Goal: Information Seeking & Learning: Find specific fact

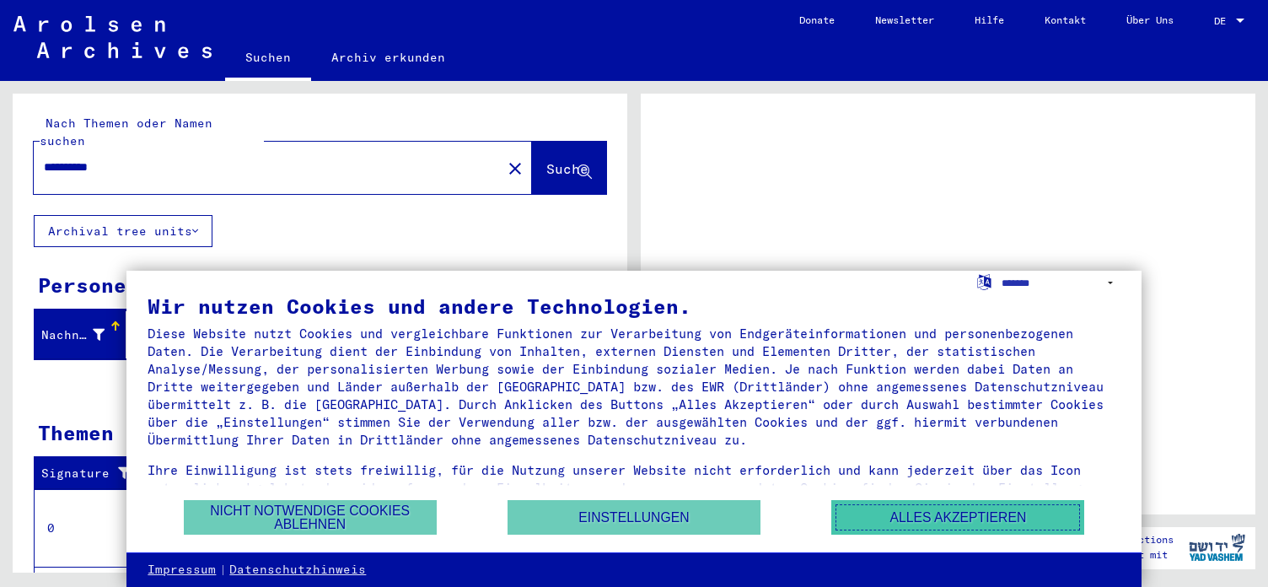
click at [975, 512] on button "Alles akzeptieren" at bounding box center [957, 517] width 253 height 35
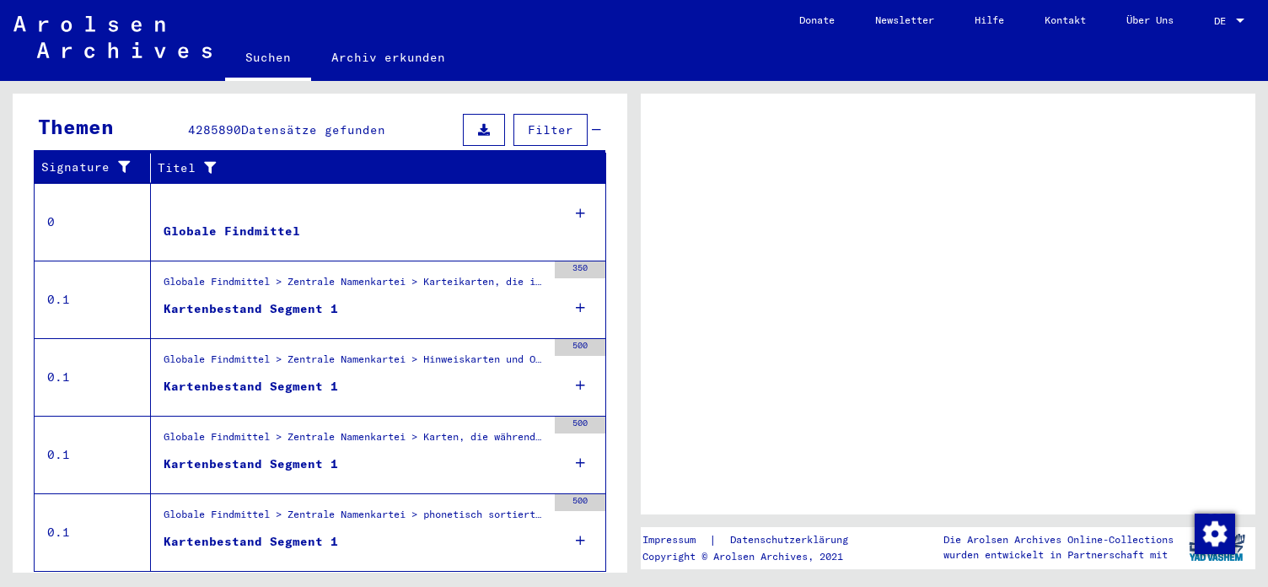
scroll to position [332, 0]
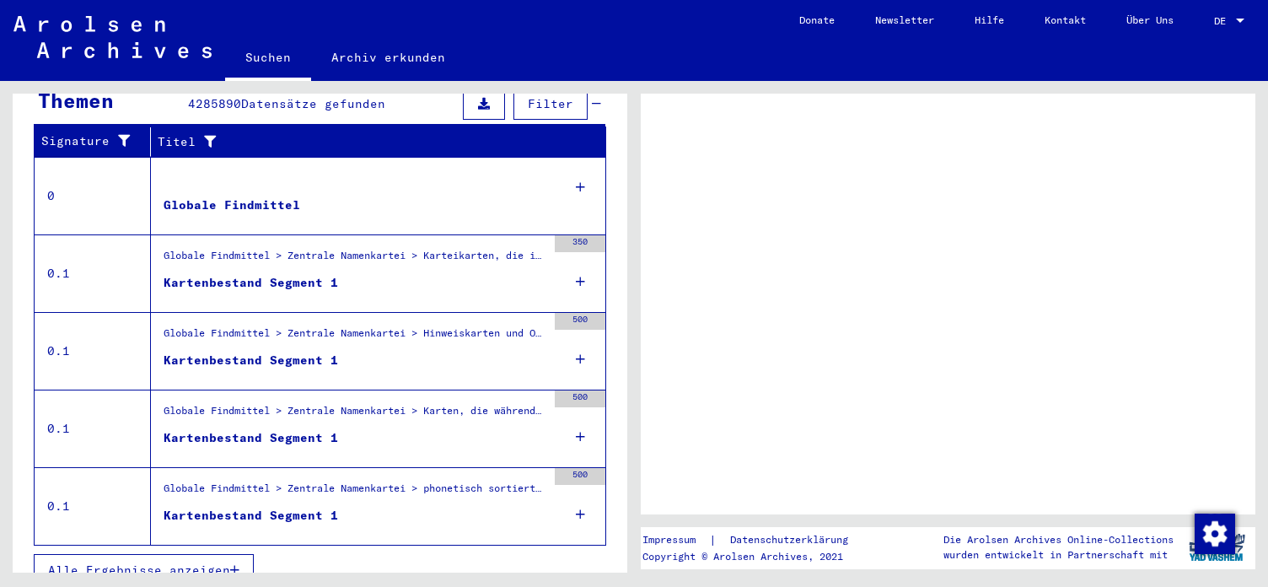
click at [305, 274] on div "Kartenbestand Segment 1" at bounding box center [251, 283] width 175 height 18
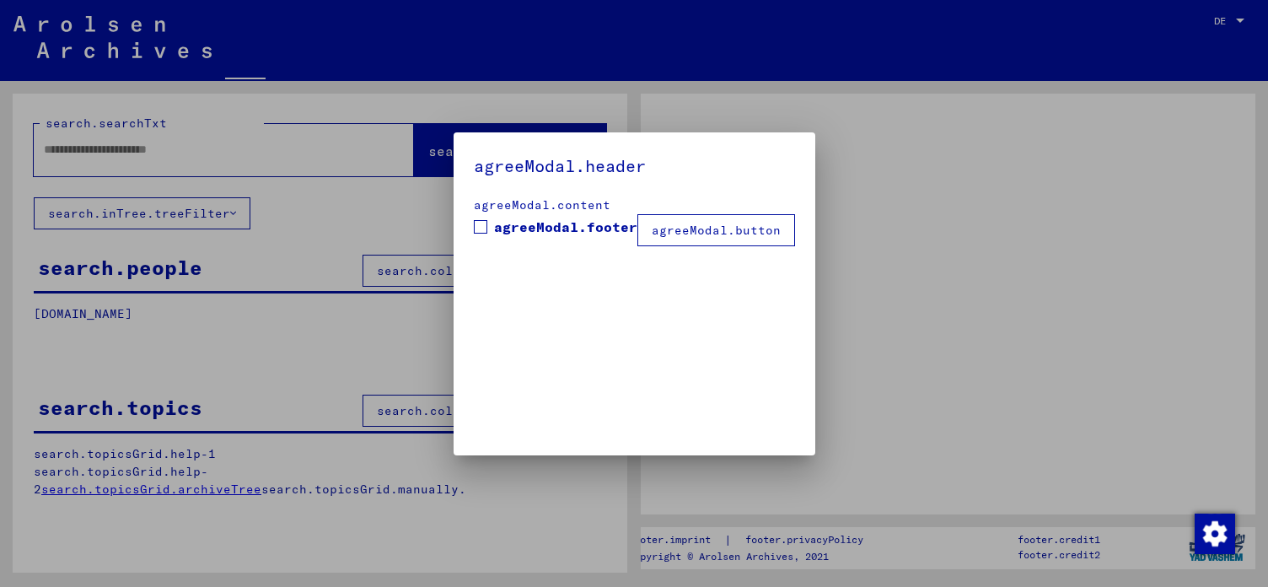
type input "**********"
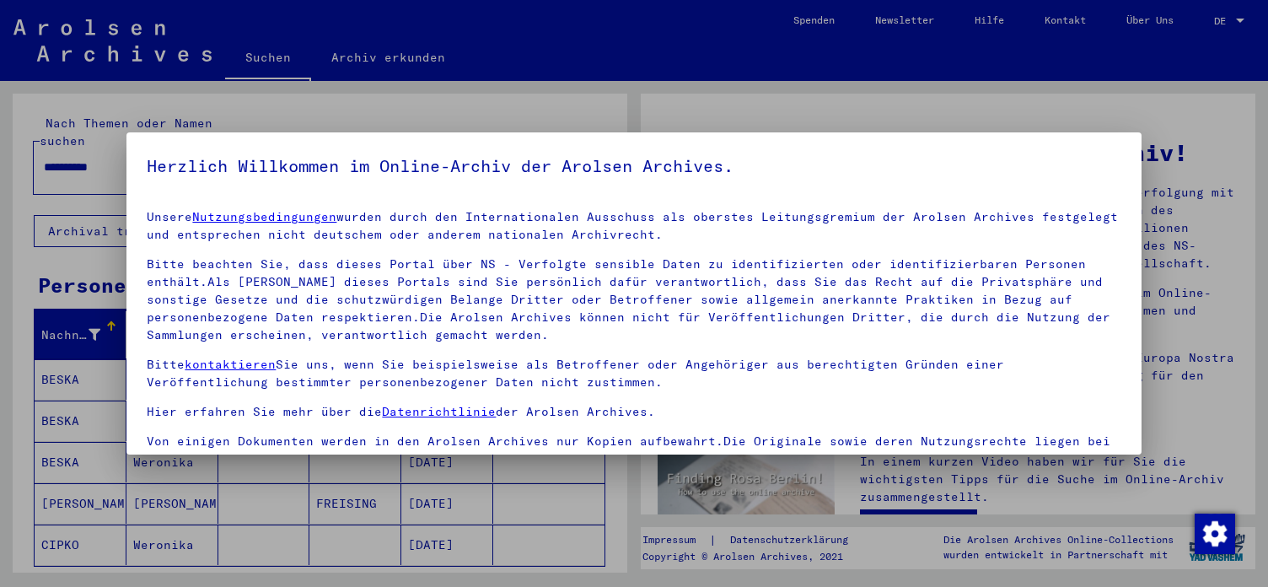
scroll to position [142, 0]
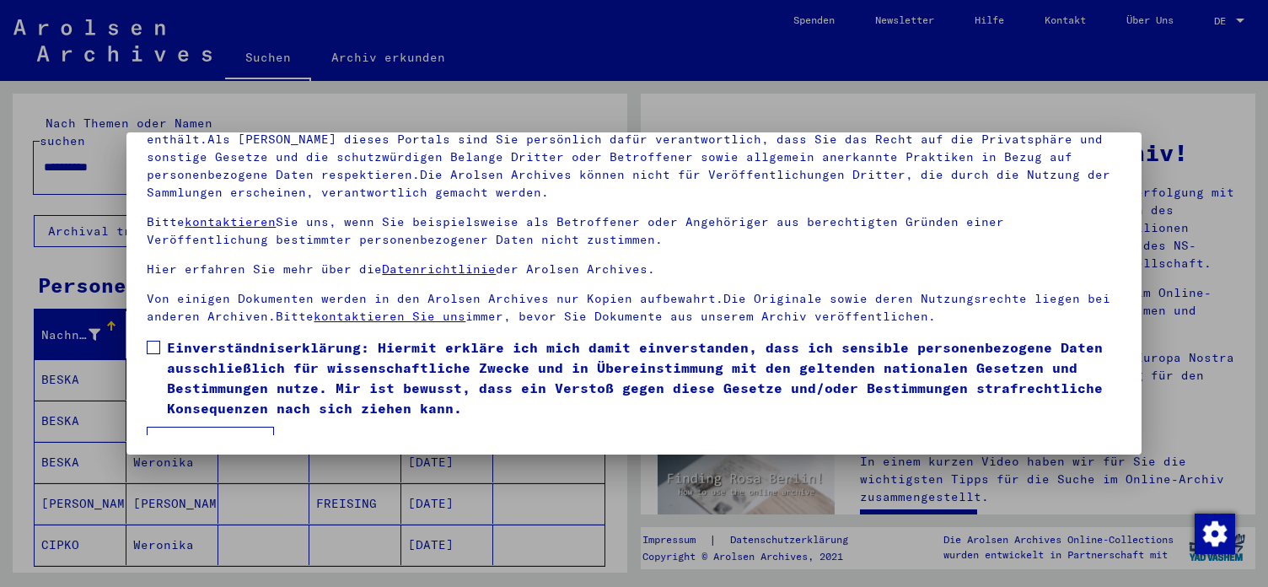
click at [1093, 110] on div at bounding box center [634, 293] width 1268 height 587
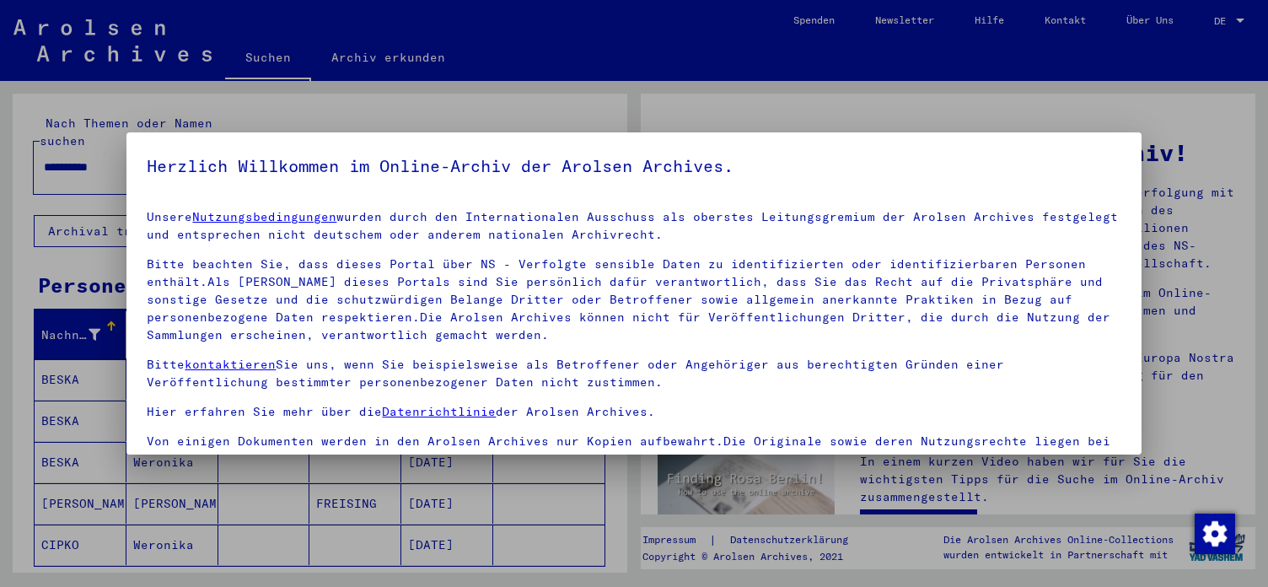
click at [522, 111] on div at bounding box center [634, 293] width 1268 height 587
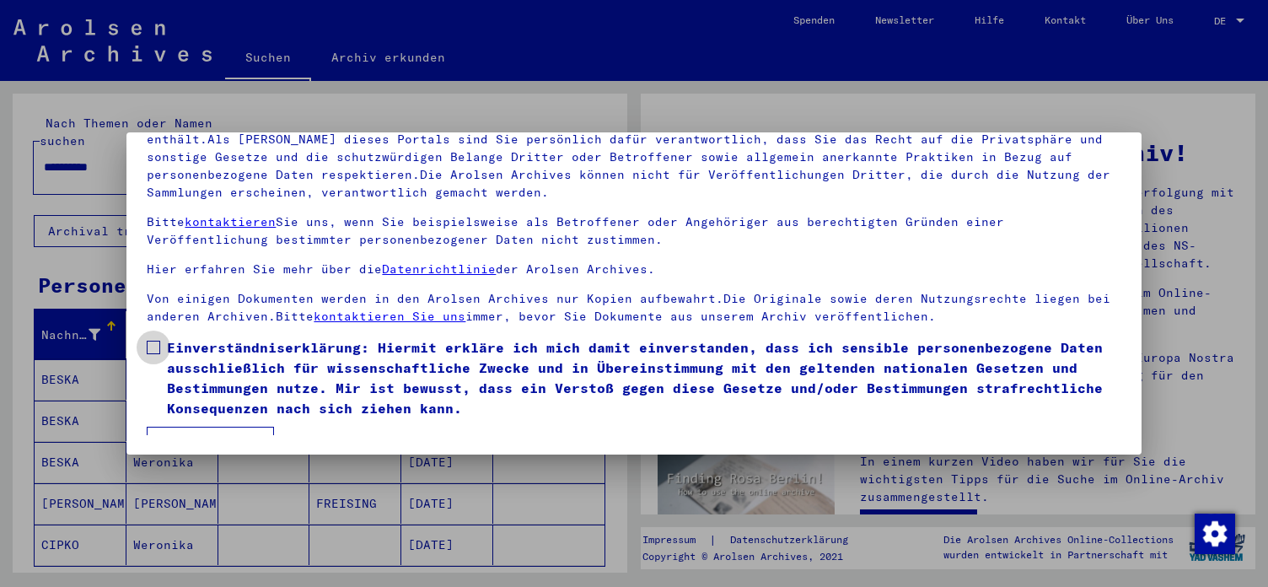
click at [156, 341] on span at bounding box center [153, 347] width 13 height 13
click at [199, 431] on button "Ich stimme zu" at bounding box center [210, 443] width 127 height 32
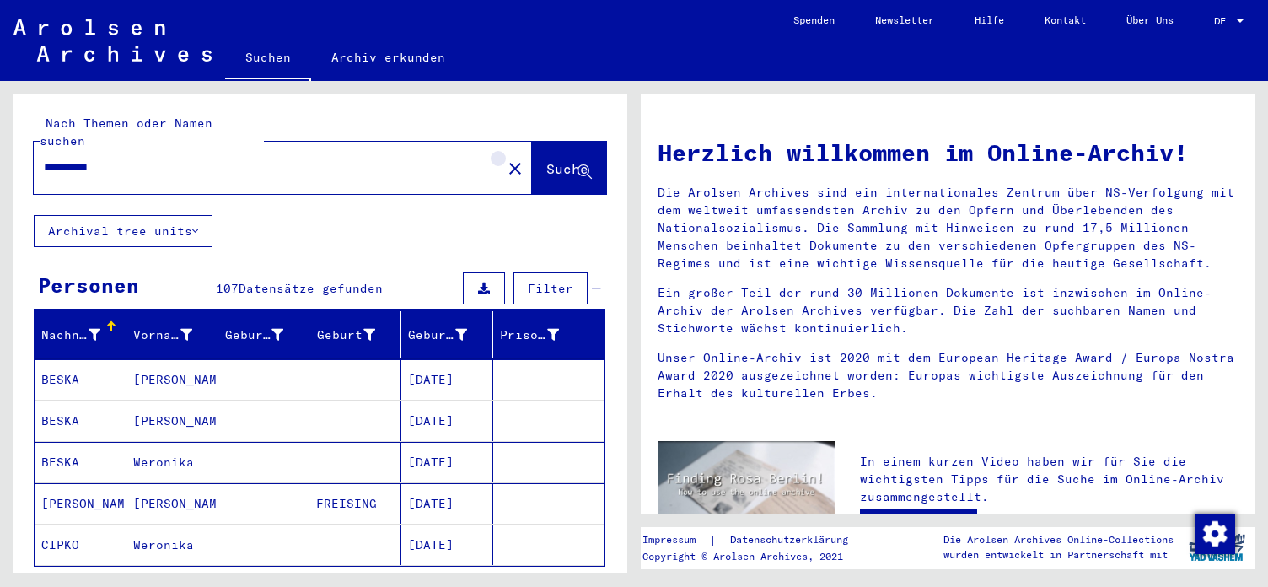
click at [505, 159] on mat-icon "close" at bounding box center [515, 169] width 20 height 20
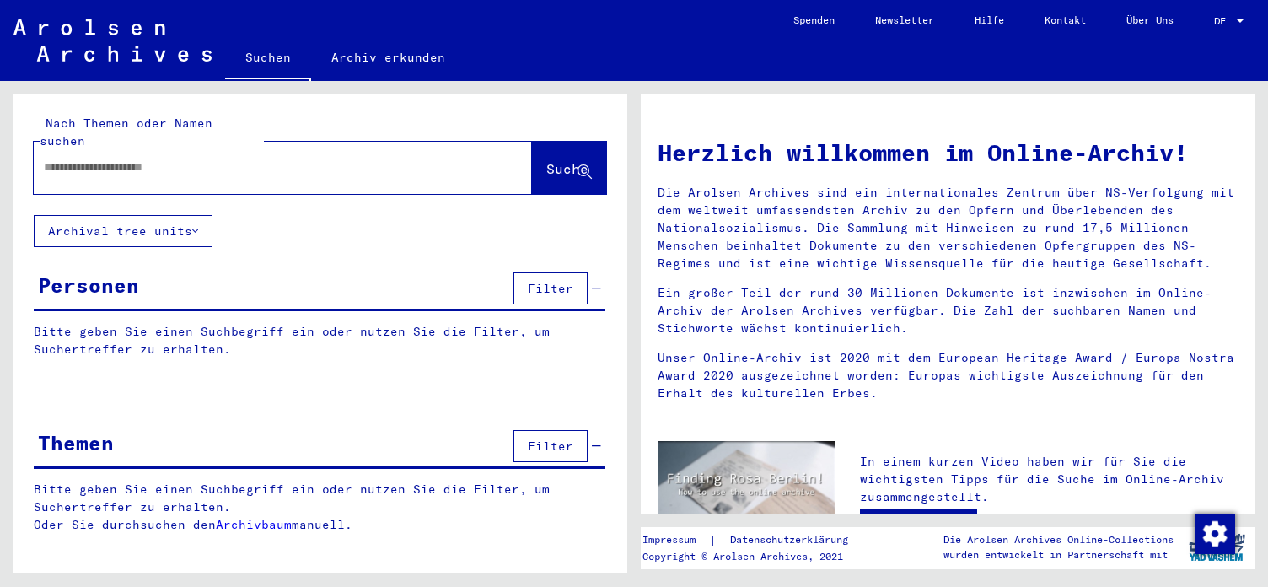
click at [149, 129] on mat-label "Nach Themen oder Namen suchen" at bounding box center [126, 132] width 173 height 33
click at [145, 161] on div at bounding box center [258, 167] width 448 height 38
click at [564, 281] on span "Filter" at bounding box center [551, 288] width 46 height 15
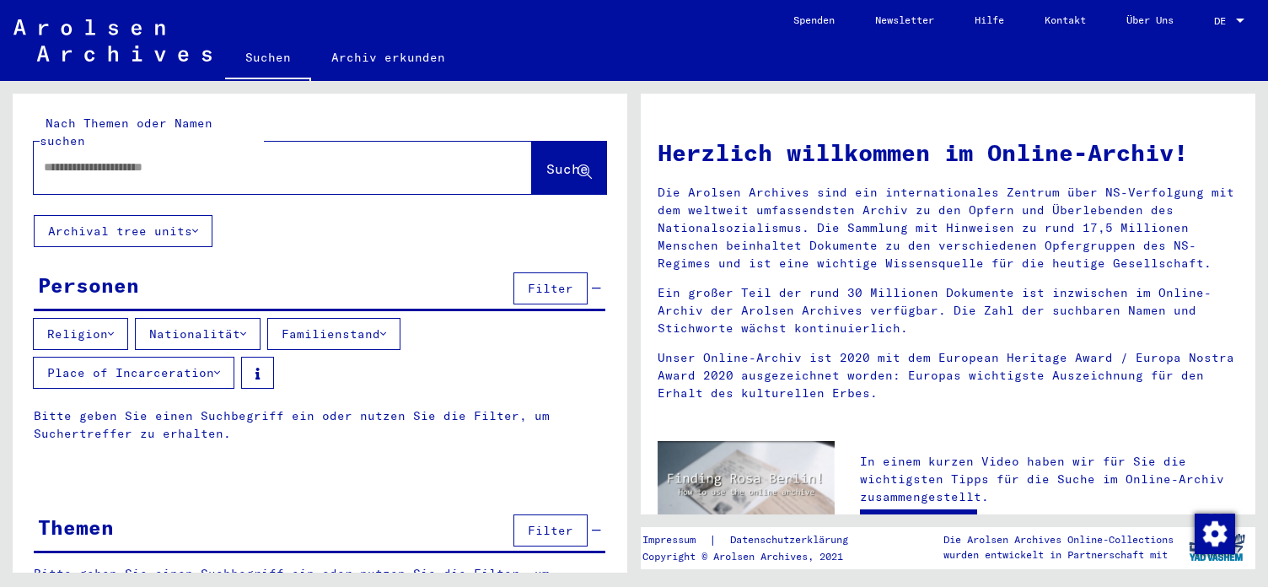
click at [380, 318] on button "Familienstand" at bounding box center [333, 334] width 133 height 32
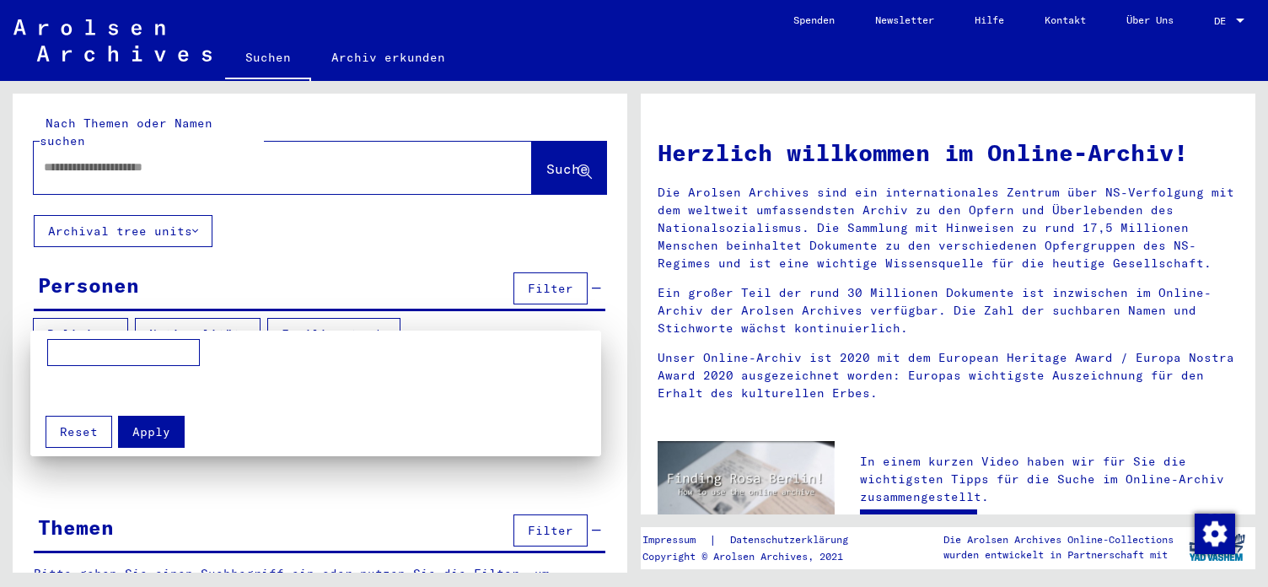
click at [64, 357] on input at bounding box center [123, 352] width 153 height 27
type input "****"
click at [149, 424] on span "Apply" at bounding box center [151, 431] width 38 height 15
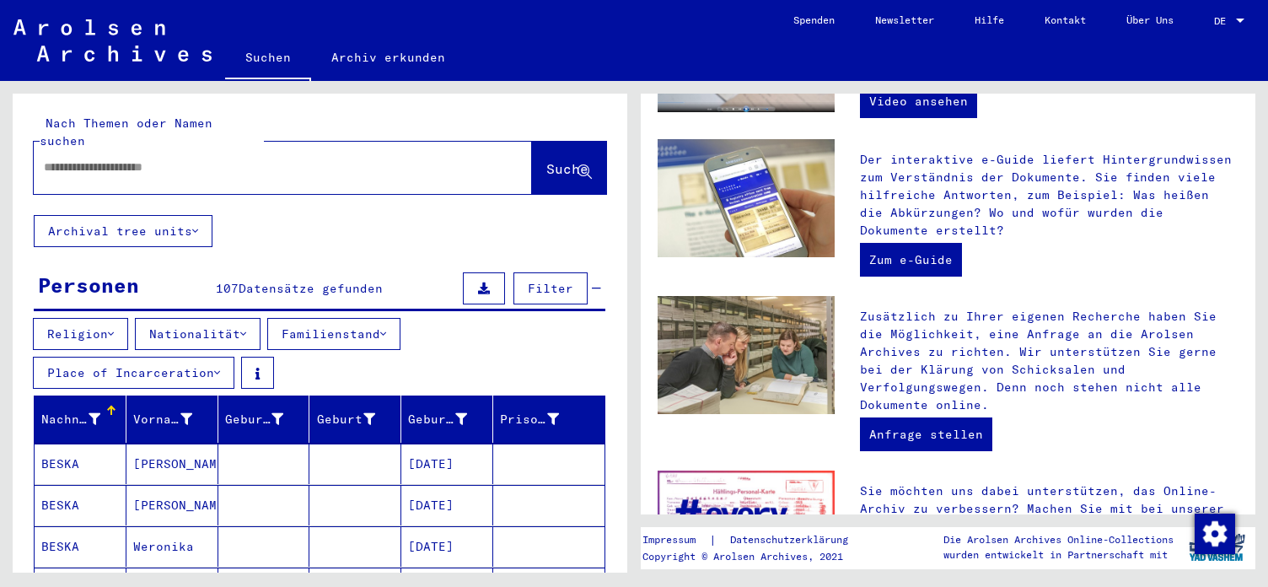
click at [241, 159] on input "text" at bounding box center [263, 168] width 438 height 18
type input "**********"
click at [546, 160] on span "Suche" at bounding box center [567, 168] width 42 height 17
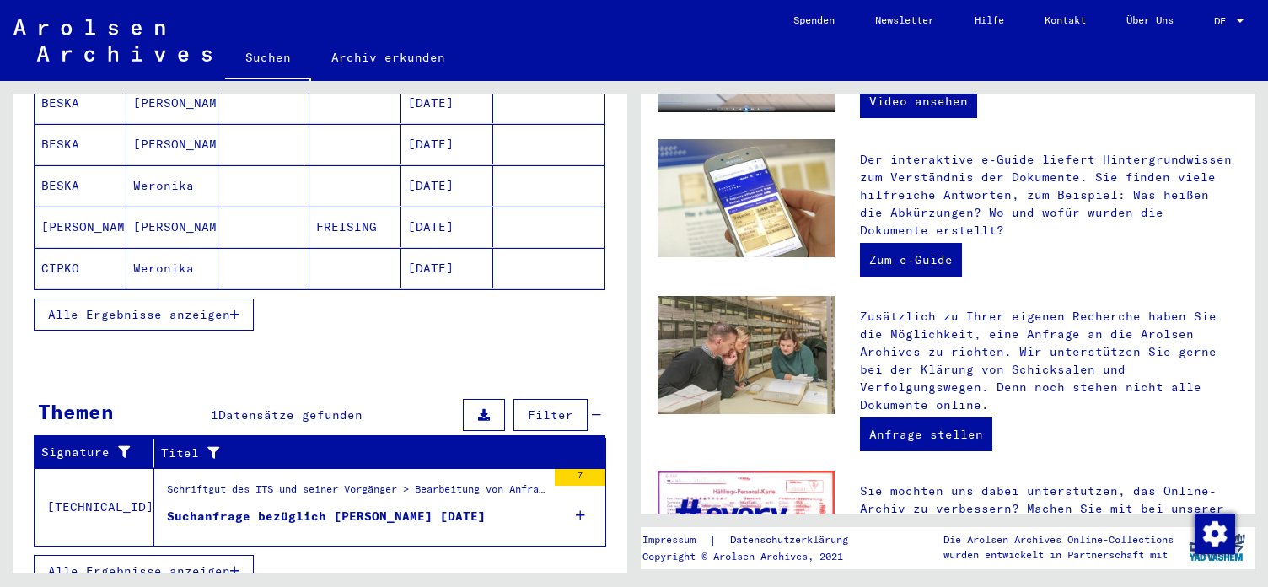
click at [169, 563] on span "Alle Ergebnisse anzeigen" at bounding box center [139, 570] width 182 height 15
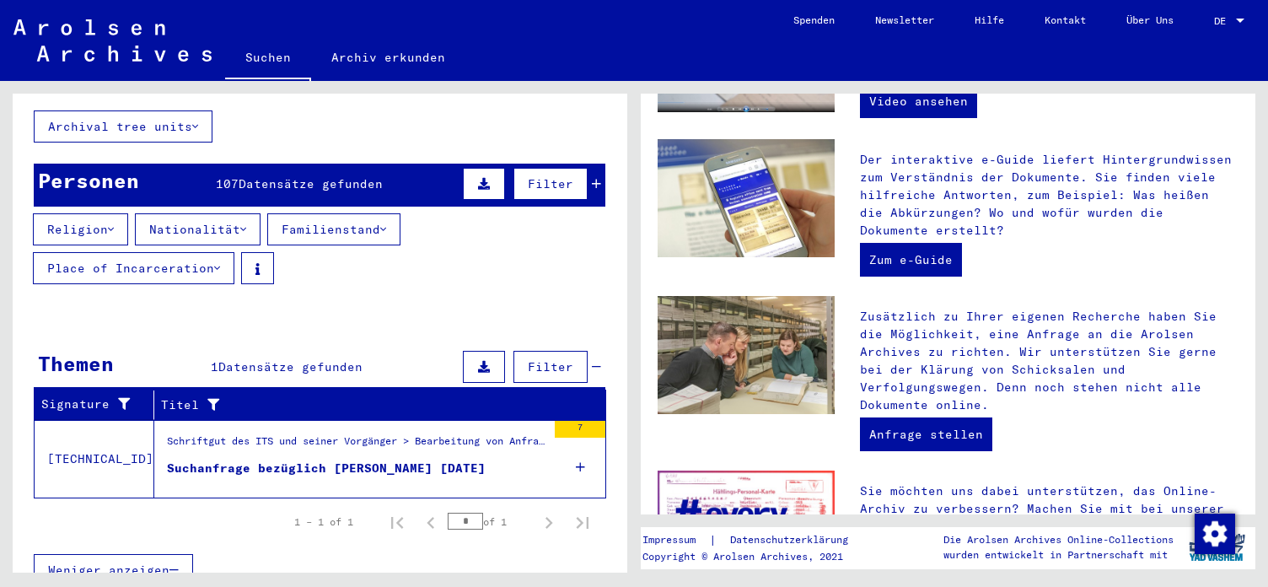
scroll to position [0, 0]
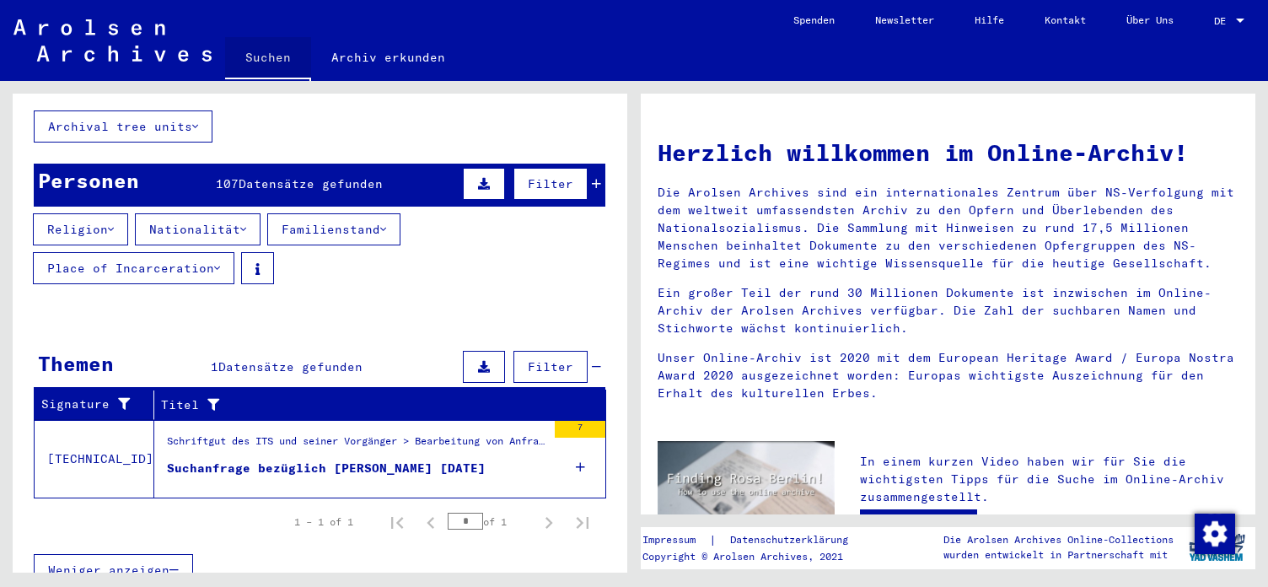
click at [261, 51] on link "Suchen" at bounding box center [268, 59] width 86 height 44
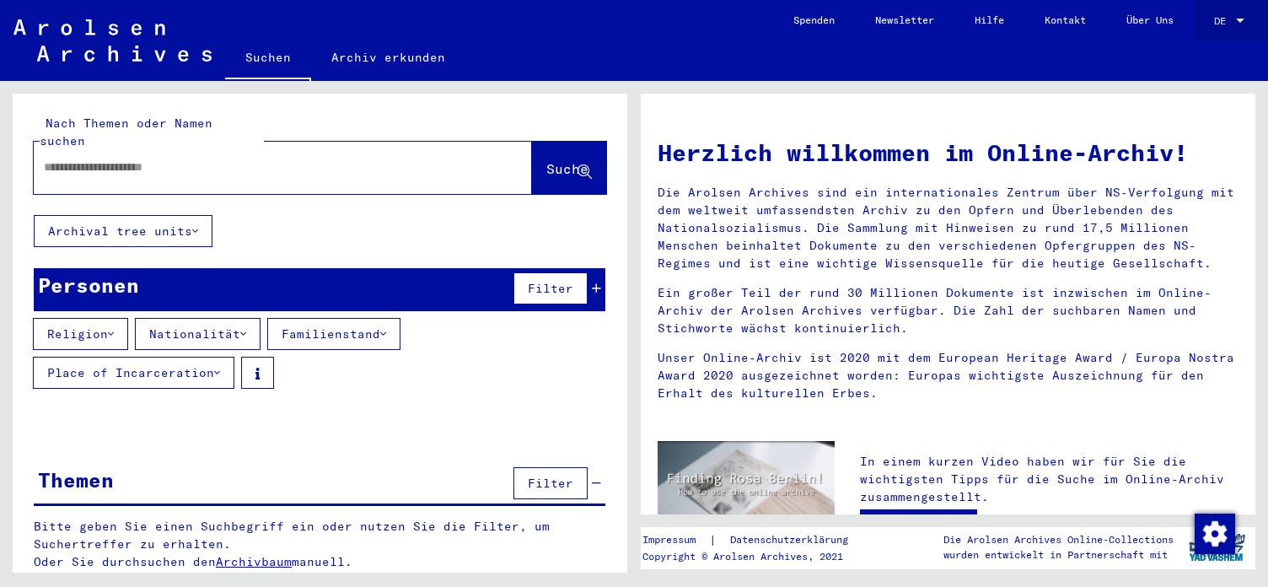
click at [1237, 13] on div "DE DE" at bounding box center [1231, 17] width 34 height 29
click at [1210, 26] on span "English" at bounding box center [1197, 30] width 41 height 13
